Goal: Information Seeking & Learning: Learn about a topic

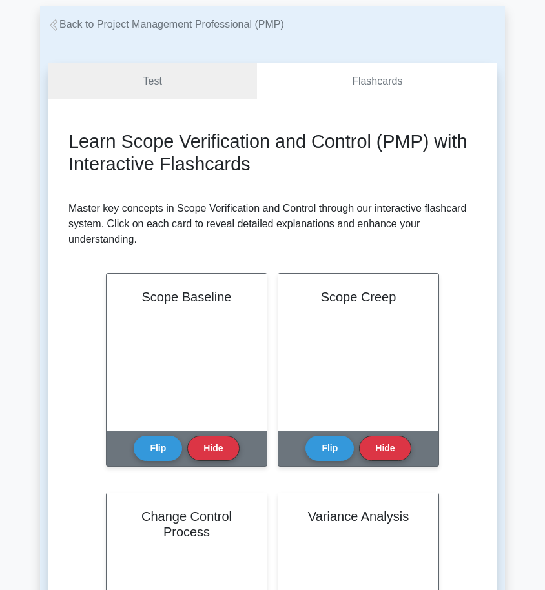
scroll to position [59, 0]
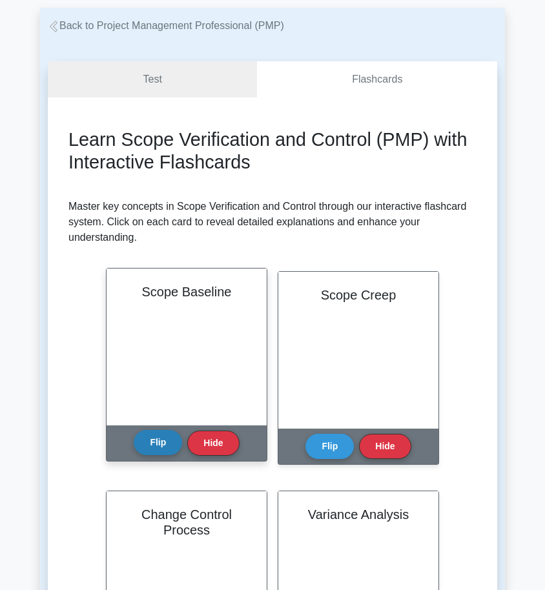
click at [154, 446] on button "Flip" at bounding box center [158, 442] width 48 height 25
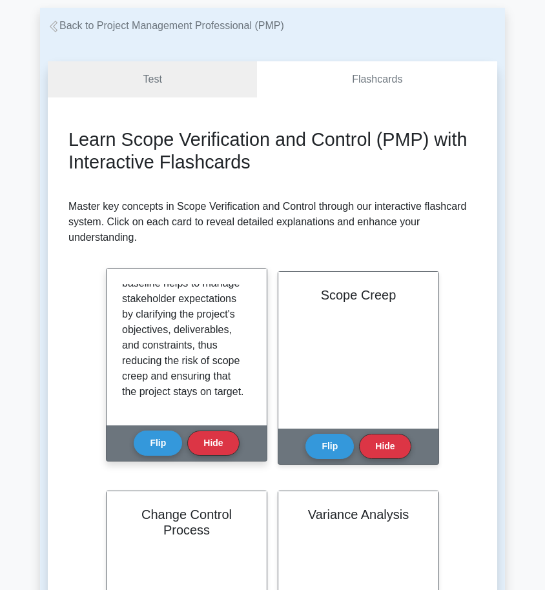
scroll to position [334, 0]
click at [195, 443] on button "Hide" at bounding box center [213, 442] width 52 height 25
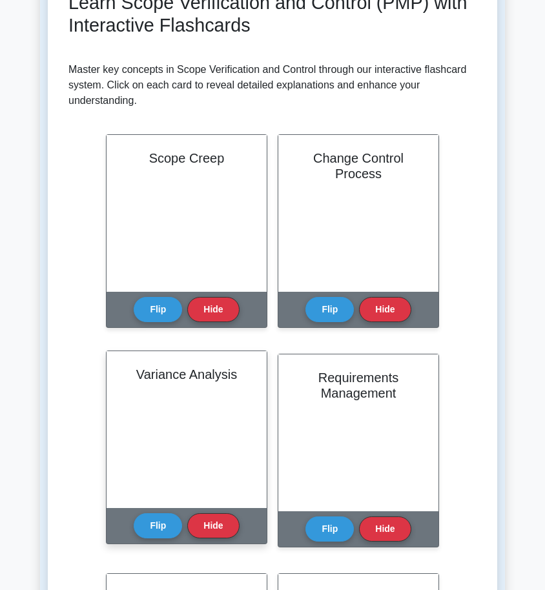
scroll to position [82, 0]
click at [159, 527] on button "Flip" at bounding box center [158, 524] width 48 height 25
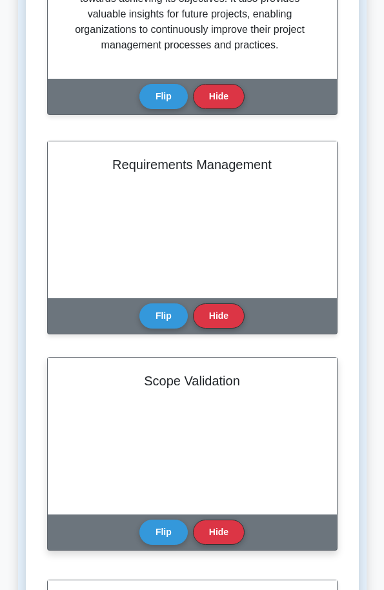
scroll to position [55, 0]
click at [177, 532] on button "Flip" at bounding box center [163, 531] width 48 height 25
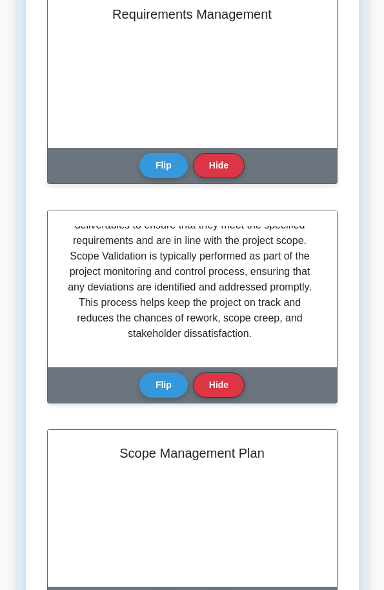
scroll to position [941, 0]
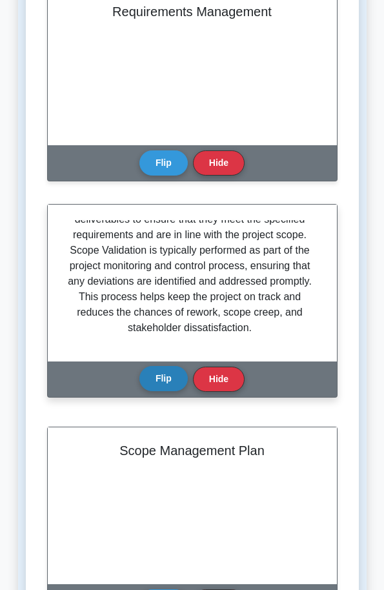
click at [156, 383] on button "Flip" at bounding box center [163, 378] width 48 height 25
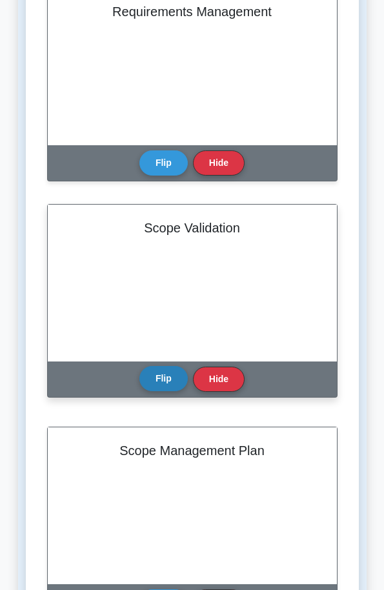
click at [157, 386] on button "Flip" at bounding box center [163, 378] width 48 height 25
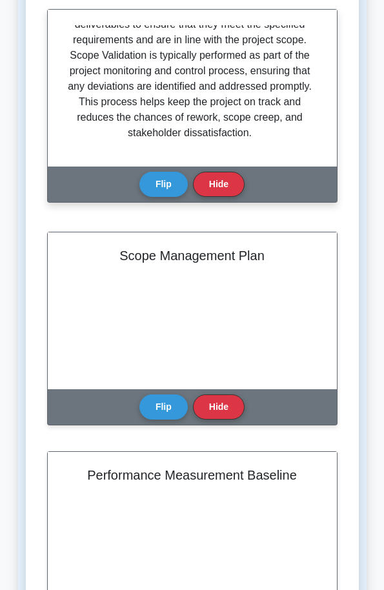
scroll to position [1136, 0]
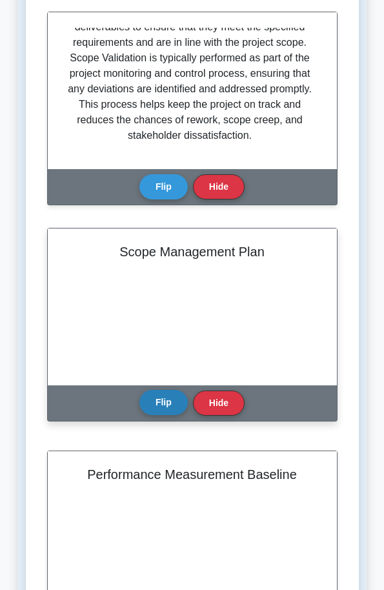
click at [169, 405] on button "Flip" at bounding box center [163, 402] width 48 height 25
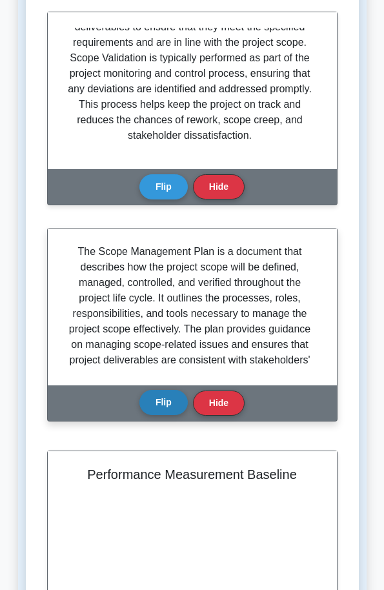
click at [170, 406] on button "Flip" at bounding box center [163, 402] width 48 height 25
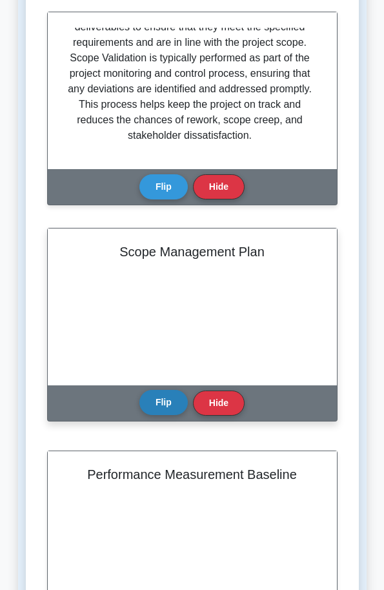
click at [170, 406] on button "Flip" at bounding box center [163, 402] width 48 height 25
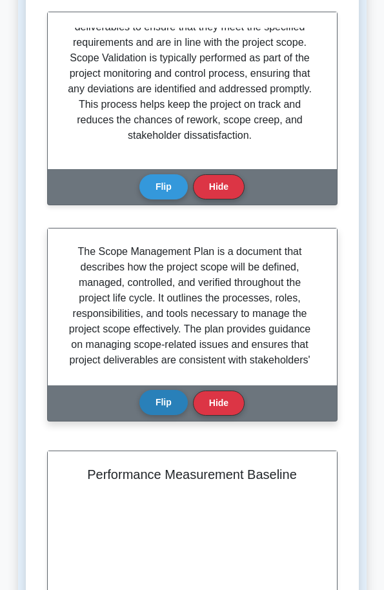
click at [170, 406] on button "Flip" at bounding box center [163, 402] width 48 height 25
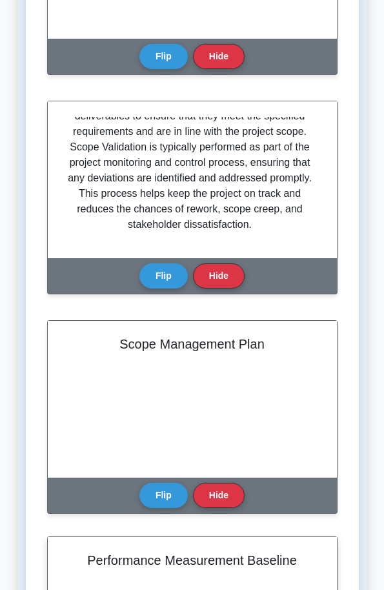
scroll to position [938, 0]
